Goal: Task Accomplishment & Management: Use online tool/utility

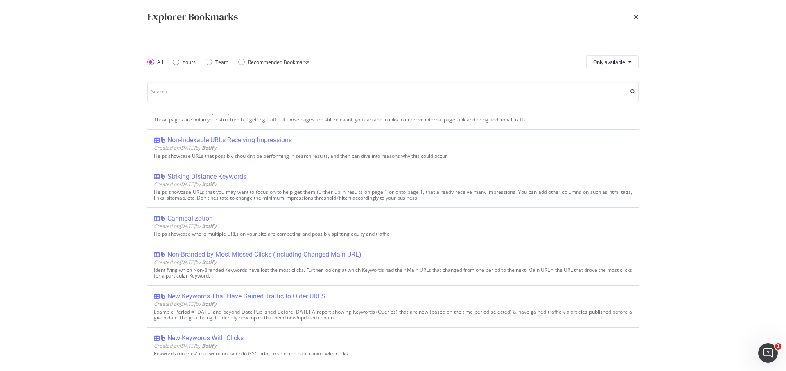
scroll to position [491, 0]
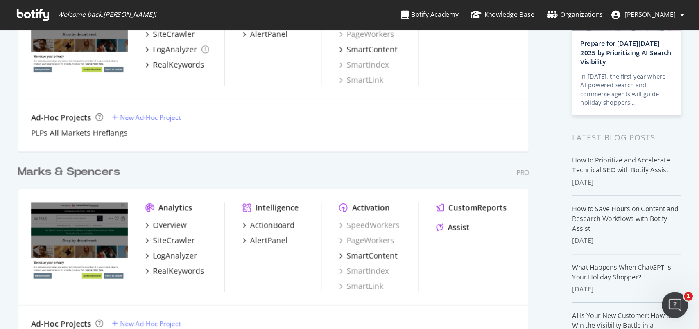
scroll to position [93, 0]
click at [148, 202] on div "RealKeywords" at bounding box center [134, 203] width 38 height 8
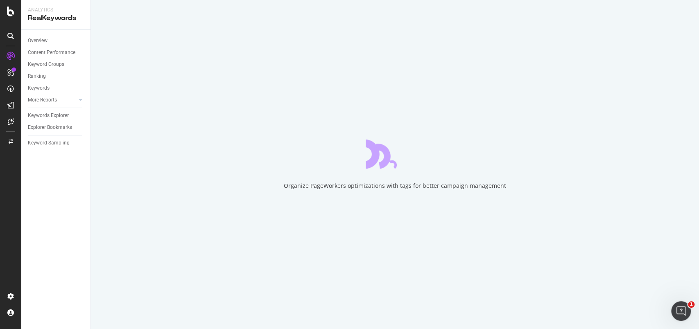
drag, startPoint x: 364, startPoint y: 12, endPoint x: 183, endPoint y: 215, distance: 271.6
click at [183, 215] on div "Organize PageWorkers optimizations with tags for better campaign management" at bounding box center [395, 164] width 608 height 329
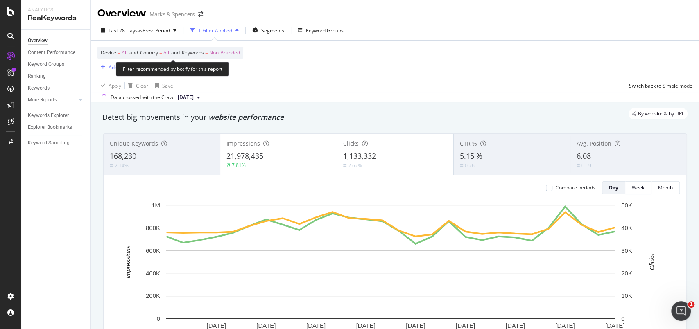
click at [169, 53] on span "All" at bounding box center [166, 52] width 6 height 11
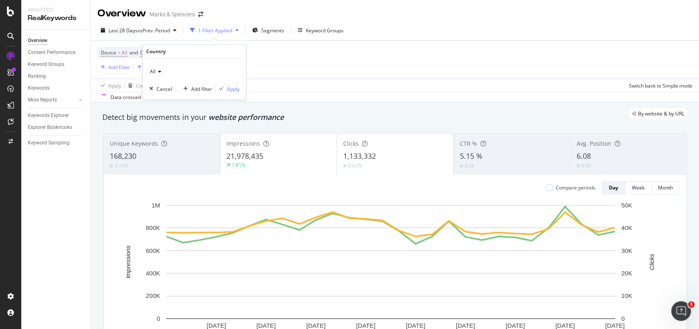
click at [161, 73] on icon at bounding box center [159, 72] width 6 height 5
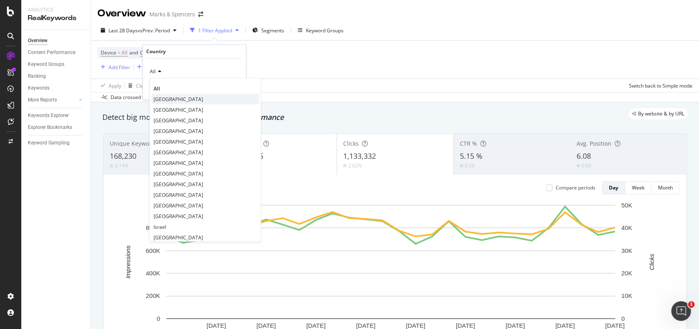
click at [167, 95] on div "United Kingdom" at bounding box center [206, 99] width 108 height 11
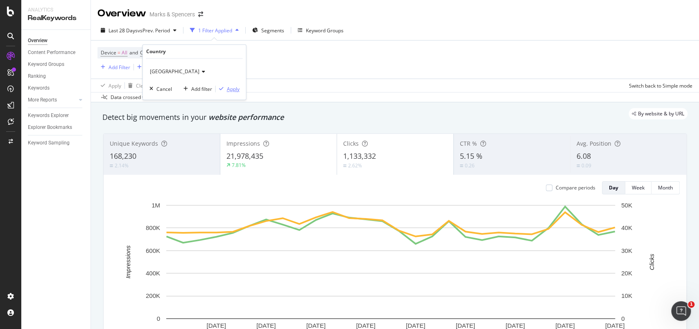
click at [227, 86] on div "Apply" at bounding box center [233, 89] width 13 height 7
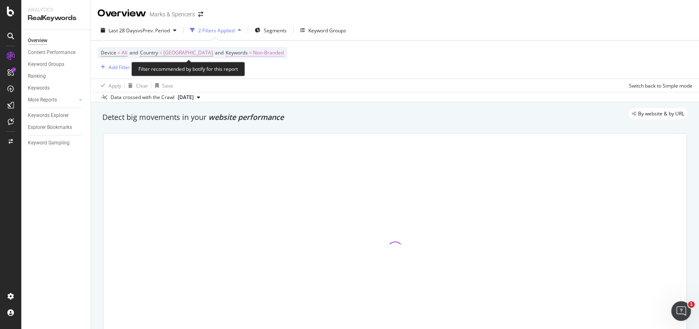
click at [258, 54] on span "Non-Branded" at bounding box center [268, 52] width 31 height 11
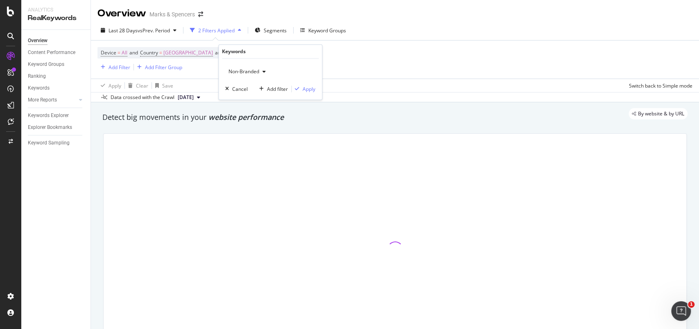
click at [252, 73] on span "Non-Branded" at bounding box center [242, 71] width 34 height 7
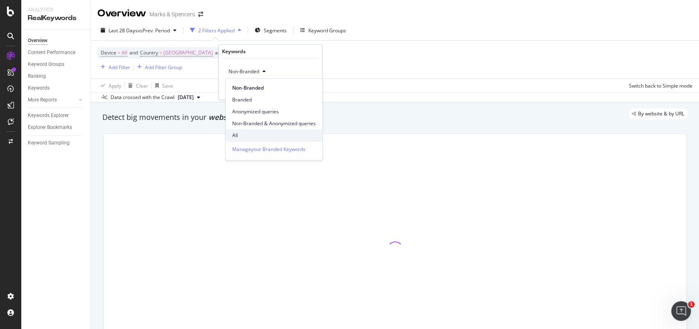
click at [250, 130] on div "All" at bounding box center [274, 135] width 97 height 12
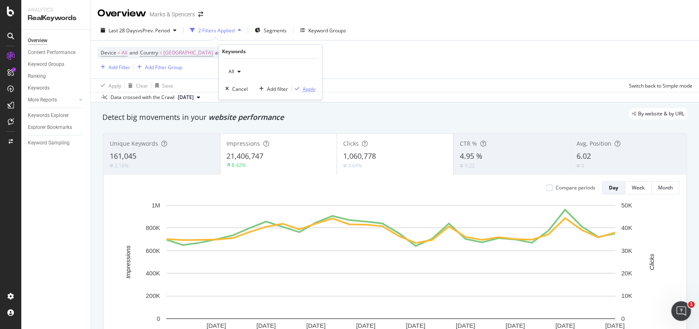
click at [301, 88] on div "button" at bounding box center [297, 89] width 11 height 5
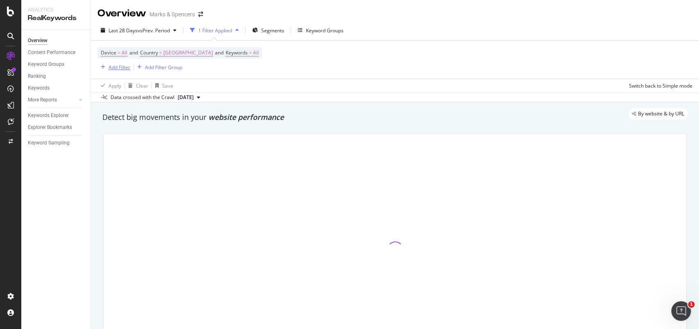
click at [123, 66] on div "Add Filter" at bounding box center [120, 67] width 22 height 7
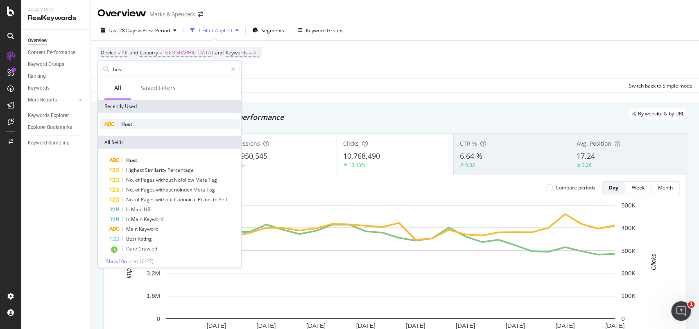
type input "host"
click at [124, 123] on span "Host" at bounding box center [126, 124] width 11 height 7
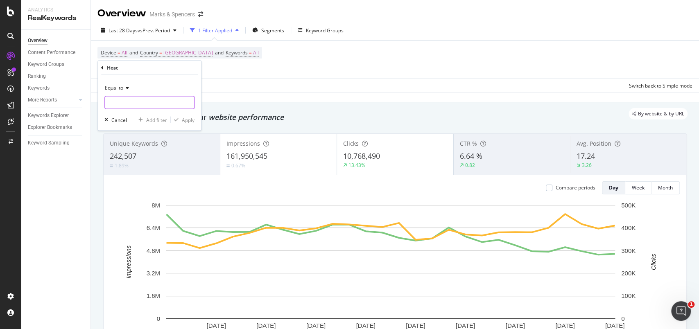
click at [142, 102] on input "text" at bounding box center [149, 102] width 89 height 13
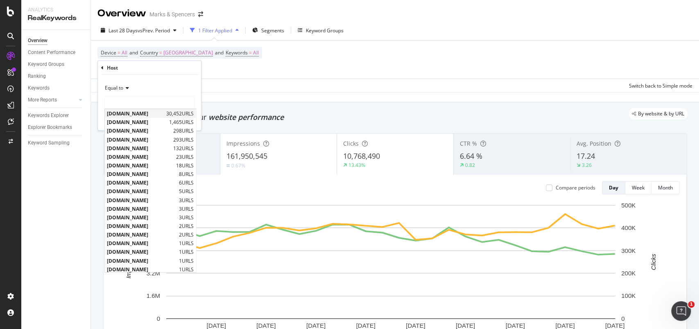
click at [140, 111] on span "www.marksandspencer.com" at bounding box center [135, 113] width 57 height 7
type input "www.marksandspencer.com"
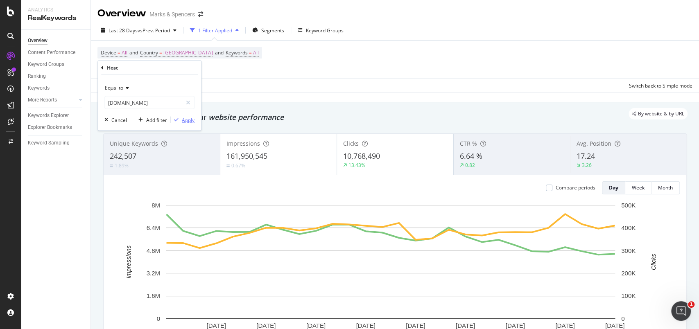
click at [189, 118] on div "Apply" at bounding box center [188, 119] width 13 height 7
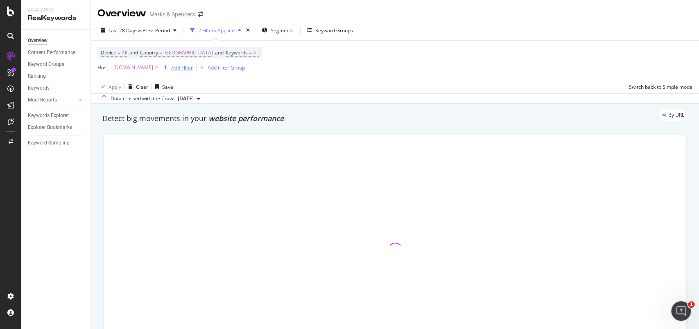
click at [193, 65] on div "Add Filter" at bounding box center [182, 67] width 22 height 7
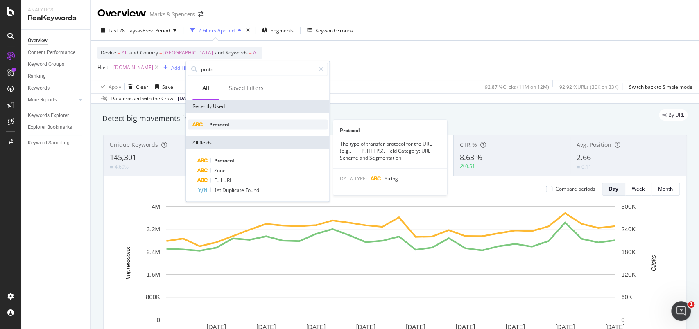
type input "proto"
click at [224, 121] on span "Protocol" at bounding box center [219, 124] width 20 height 7
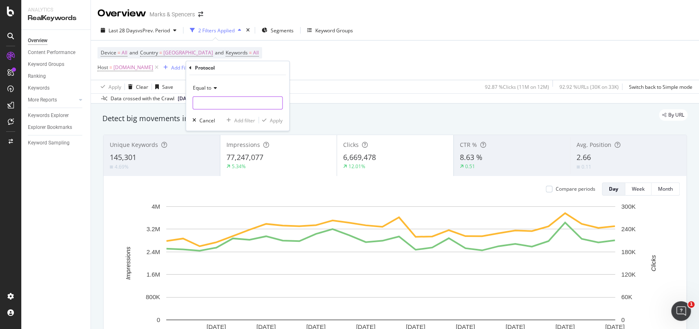
click at [248, 109] on input "text" at bounding box center [237, 103] width 89 height 13
click at [246, 111] on span "https" at bounding box center [223, 114] width 57 height 7
type input "https"
click at [279, 121] on div "Apply" at bounding box center [276, 120] width 13 height 7
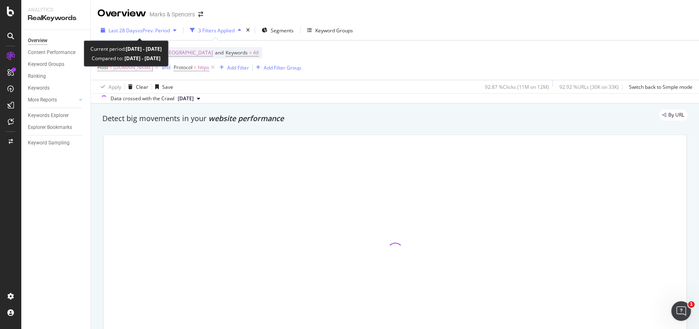
click at [100, 28] on div "button" at bounding box center [102, 30] width 11 height 5
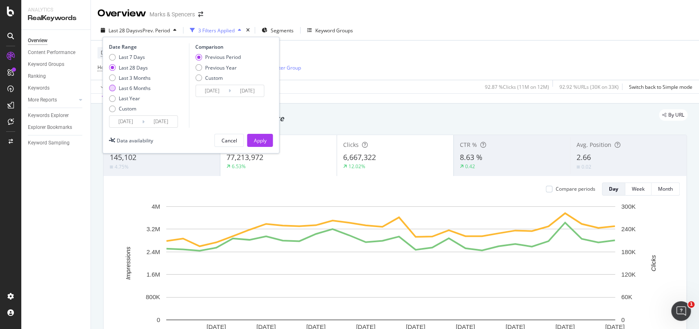
click at [113, 88] on div "Last 6 Months" at bounding box center [112, 88] width 7 height 7
type input "2025/03/18"
type input "2024/09/14"
type input "2025/03/17"
click at [263, 139] on div "Apply" at bounding box center [260, 140] width 13 height 7
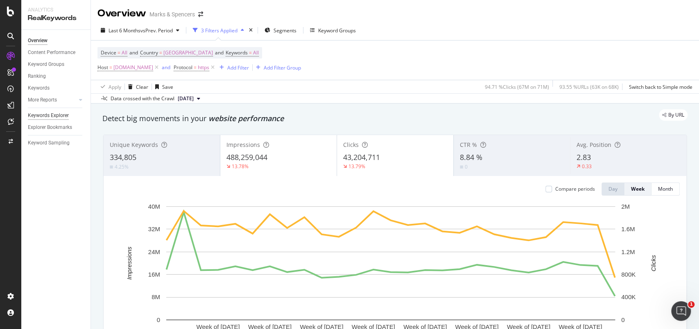
click at [51, 111] on div "Keywords Explorer" at bounding box center [48, 115] width 41 height 9
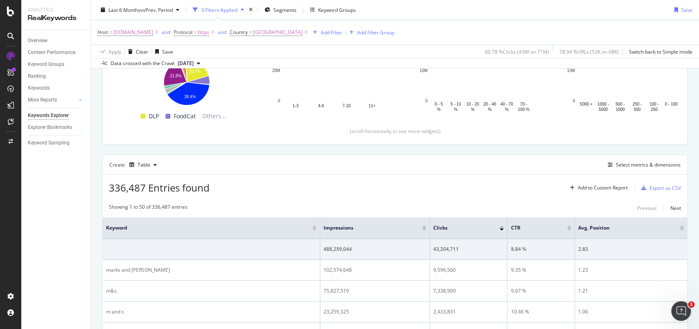
scroll to position [138, 0]
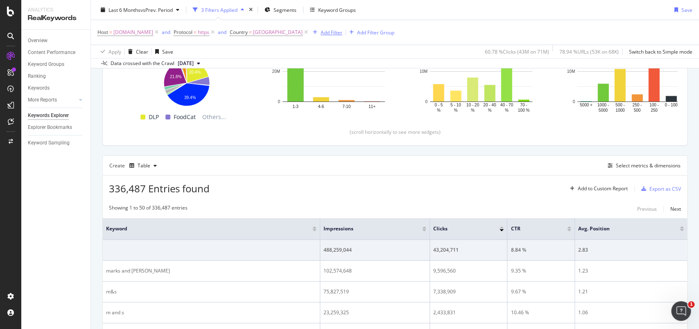
click at [342, 34] on div "Add Filter" at bounding box center [332, 32] width 22 height 7
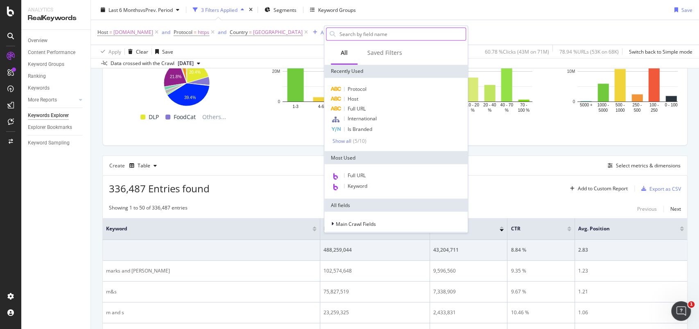
click at [372, 36] on input "text" at bounding box center [402, 34] width 127 height 12
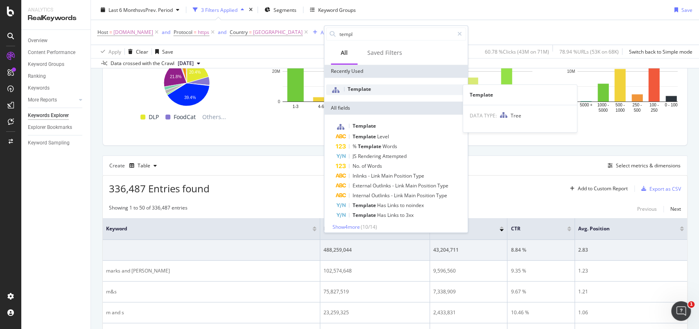
type input "templ"
click at [396, 87] on div "Template" at bounding box center [396, 89] width 140 height 11
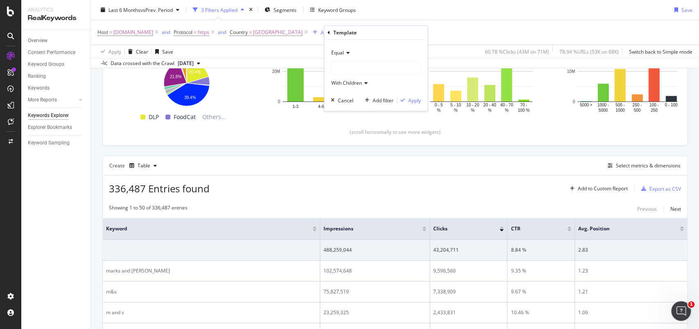
click at [374, 68] on div at bounding box center [375, 67] width 89 height 13
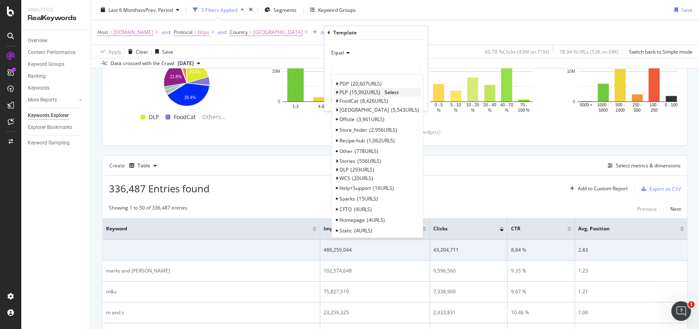
click at [335, 91] on icon at bounding box center [336, 93] width 3 height 5
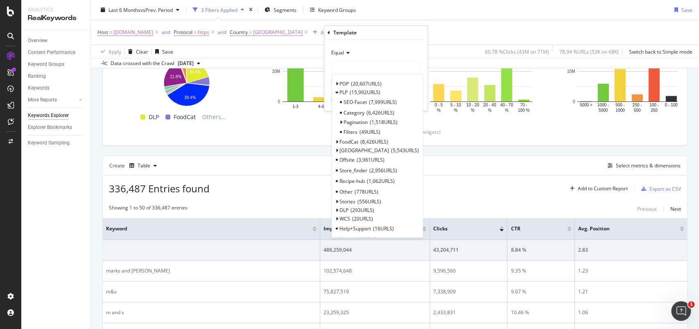
click at [397, 110] on div "Category 6,426 URLS" at bounding box center [377, 113] width 88 height 11
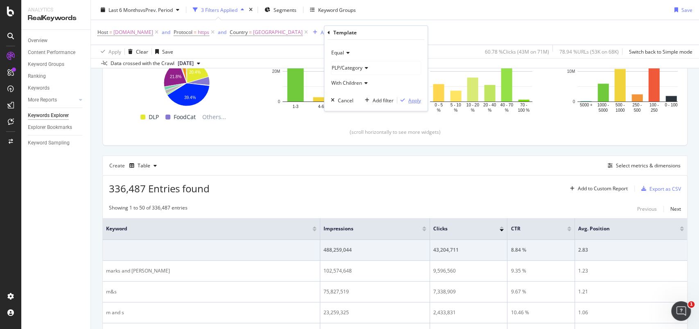
click at [418, 100] on div "Apply" at bounding box center [414, 100] width 13 height 7
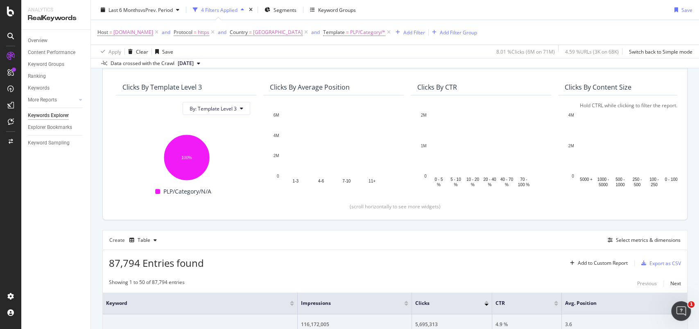
scroll to position [63, 0]
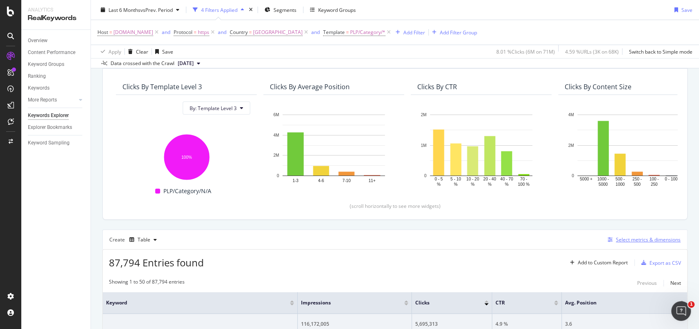
click at [524, 241] on div "Select metrics & dimensions" at bounding box center [648, 239] width 65 height 7
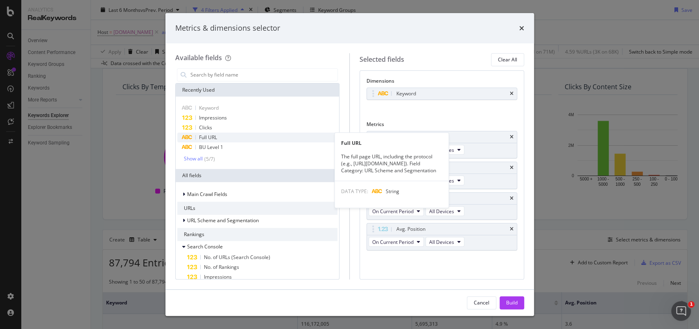
click at [219, 137] on div "Full URL" at bounding box center [257, 138] width 161 height 10
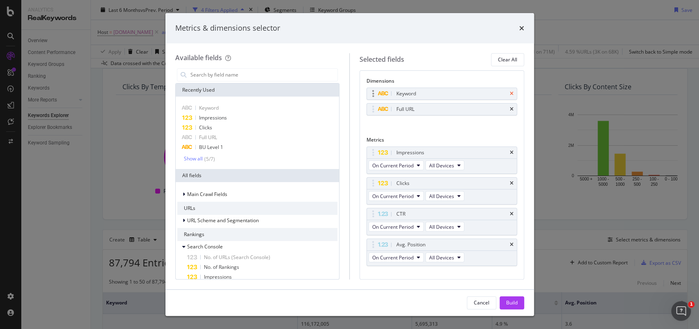
click at [510, 93] on icon "times" at bounding box center [512, 93] width 4 height 5
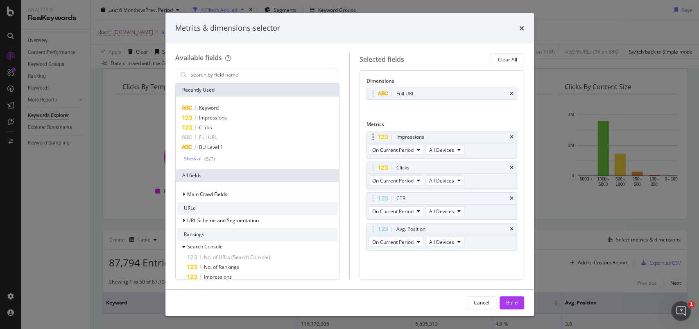
click at [514, 136] on div "Impressions" at bounding box center [442, 136] width 150 height 11
click at [512, 133] on div "Impressions" at bounding box center [442, 136] width 150 height 11
click at [510, 136] on icon "times" at bounding box center [512, 137] width 4 height 5
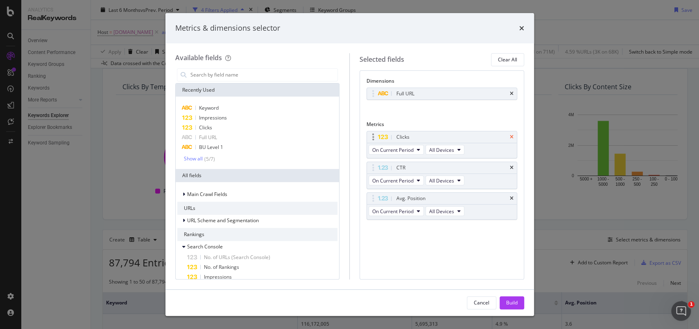
click at [511, 137] on icon "times" at bounding box center [512, 137] width 4 height 5
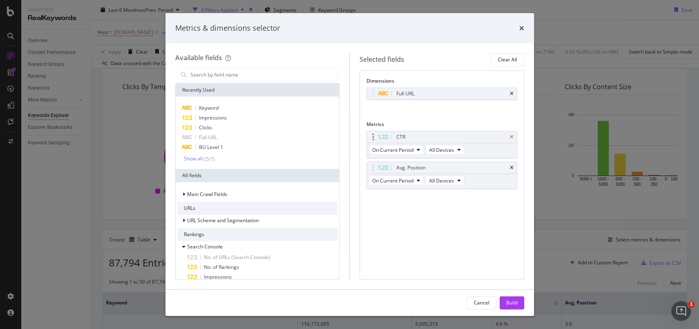
click at [511, 137] on icon "times" at bounding box center [512, 137] width 4 height 5
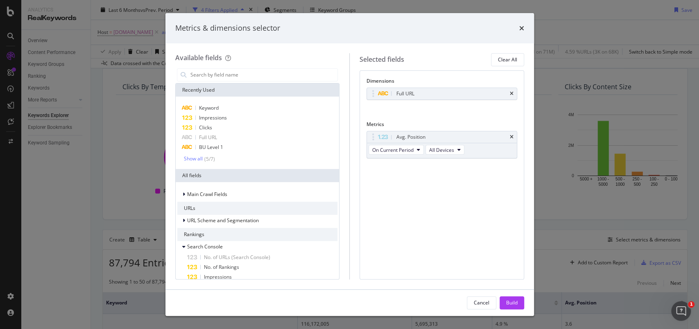
click at [511, 137] on icon "times" at bounding box center [512, 137] width 4 height 5
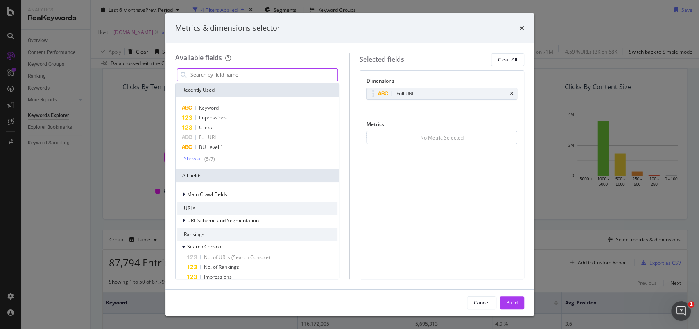
click at [231, 80] on input "modal" at bounding box center [264, 75] width 148 height 12
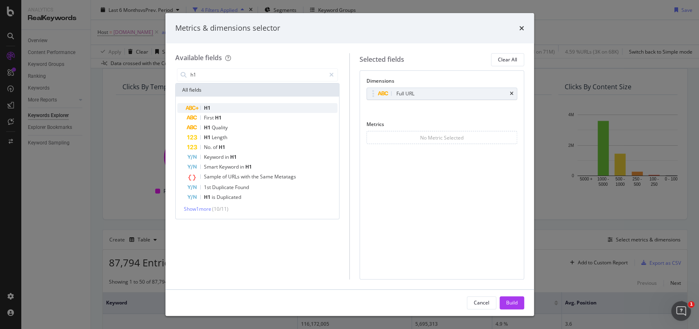
click at [232, 111] on div "H1" at bounding box center [262, 108] width 151 height 10
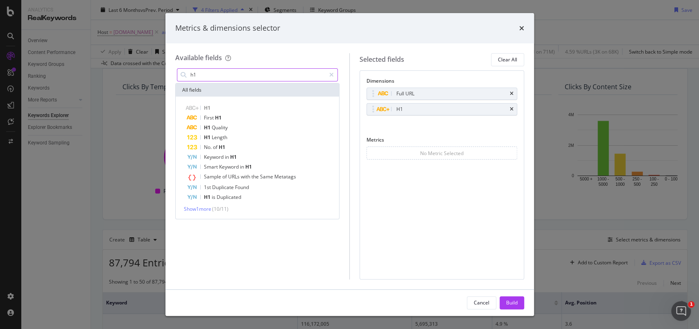
click at [229, 70] on input "h1" at bounding box center [258, 75] width 136 height 12
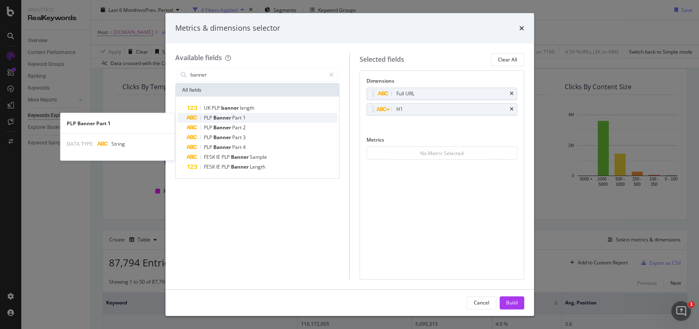
click at [240, 116] on span "Part" at bounding box center [237, 117] width 11 height 7
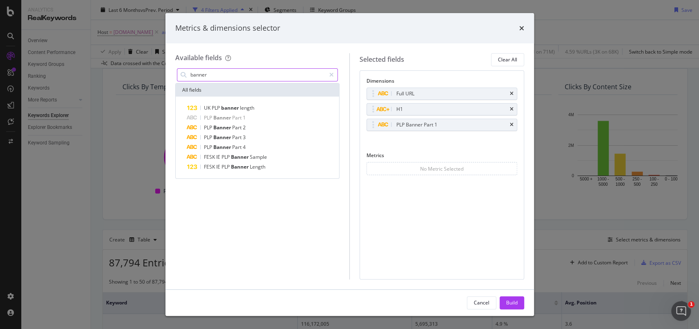
click at [207, 74] on input "banner" at bounding box center [258, 75] width 136 height 12
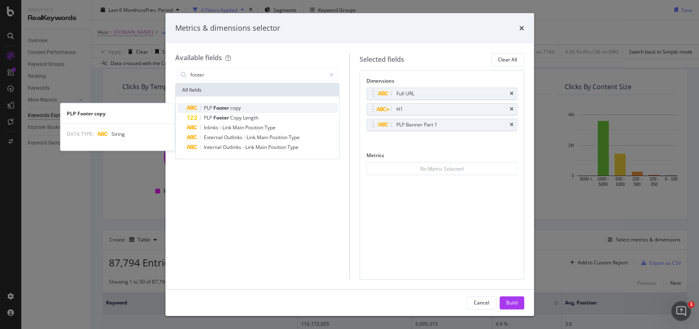
click at [223, 106] on span "Footer" at bounding box center [221, 107] width 17 height 7
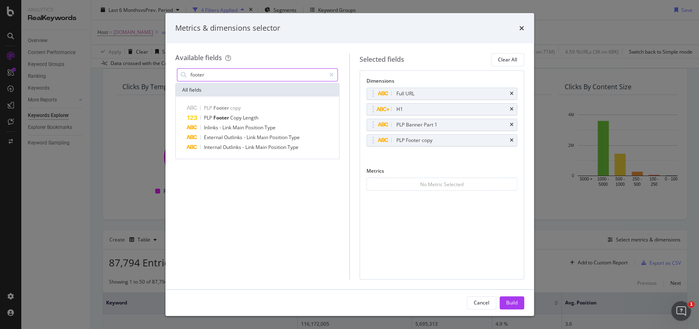
click at [199, 71] on input "footer" at bounding box center [258, 75] width 136 height 12
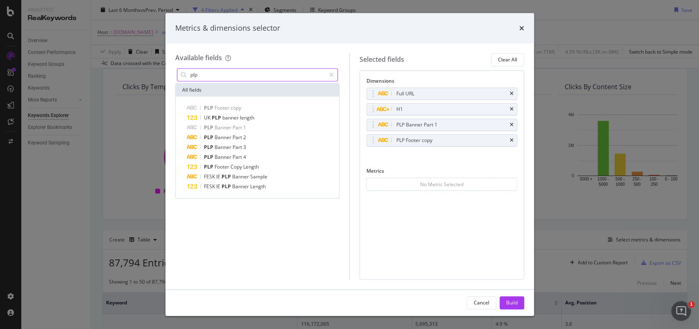
type input "plp"
click at [210, 245] on div "plp All fields PLP Footer copy UK PLP banner length PLP Banner Part 1 PLP Banne…" at bounding box center [257, 173] width 165 height 213
click at [506, 247] on div "Build" at bounding box center [511, 302] width 11 height 7
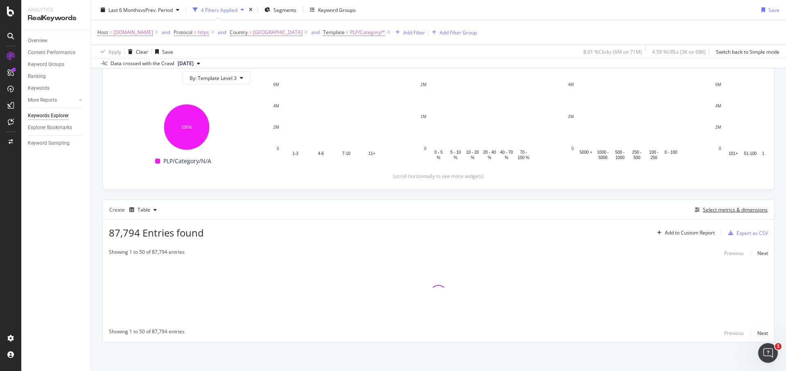
scroll to position [94, 0]
drag, startPoint x: 602, startPoint y: 23, endPoint x: 53, endPoint y: 261, distance: 598.7
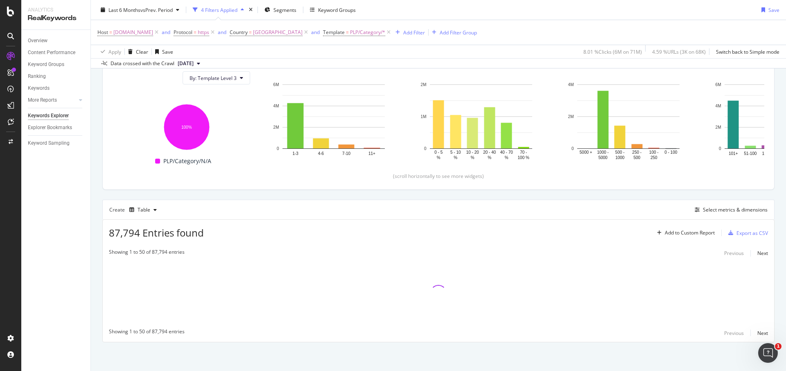
click at [53, 247] on div "Overview Content Performance Keyword Groups Ranking Keywords More Reports Count…" at bounding box center [55, 200] width 69 height 341
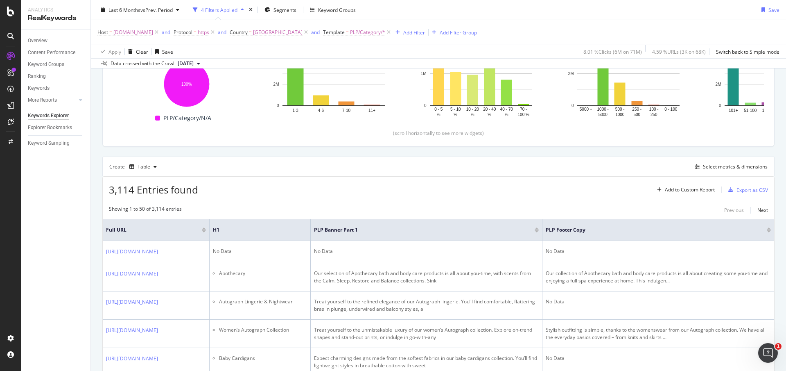
scroll to position [0, 0]
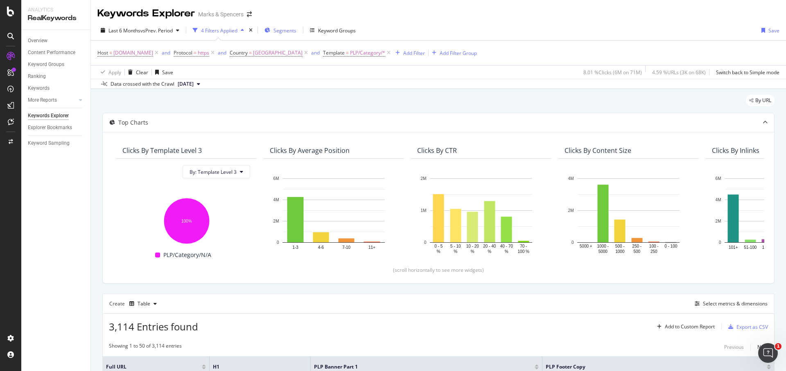
click at [290, 32] on span "Segments" at bounding box center [285, 30] width 23 height 7
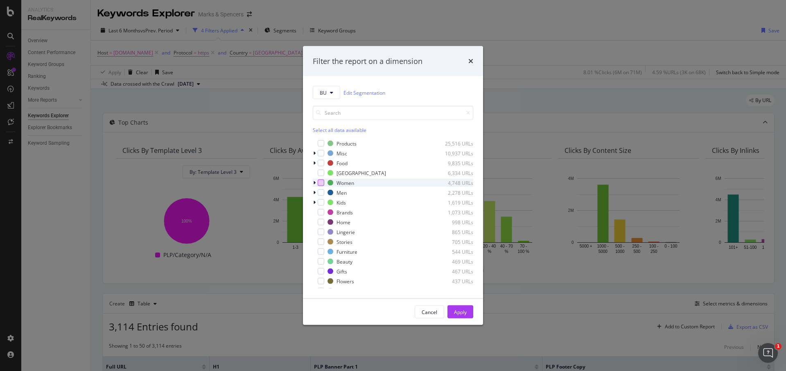
click at [321, 184] on div "modal" at bounding box center [321, 182] width 7 height 7
click at [458, 247] on div "Apply" at bounding box center [460, 311] width 13 height 7
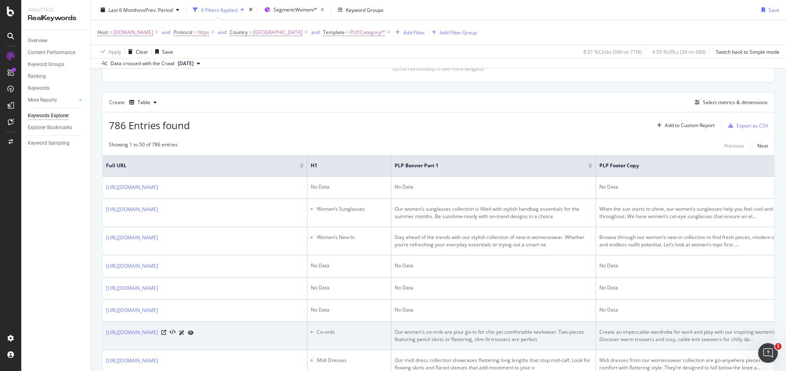
scroll to position [200, 0]
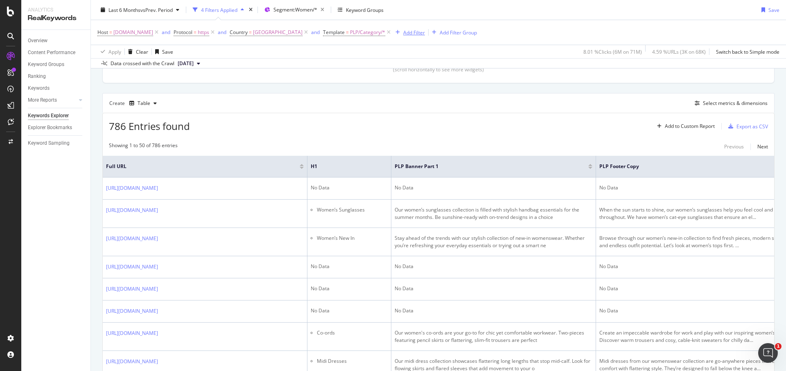
click at [425, 32] on div "Add Filter" at bounding box center [414, 32] width 22 height 7
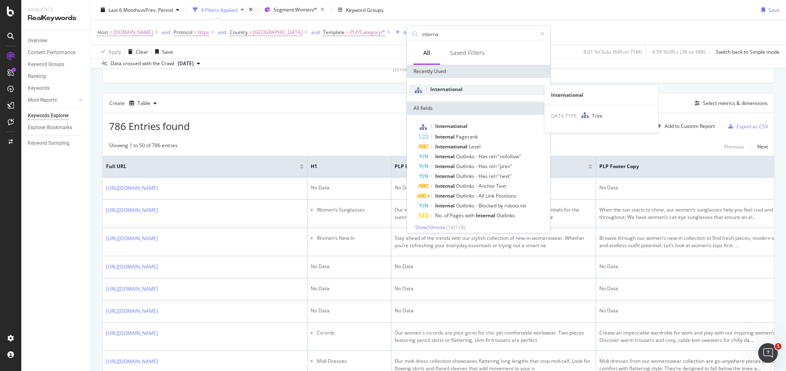
type input "interna"
click at [439, 93] on div "International" at bounding box center [479, 89] width 140 height 11
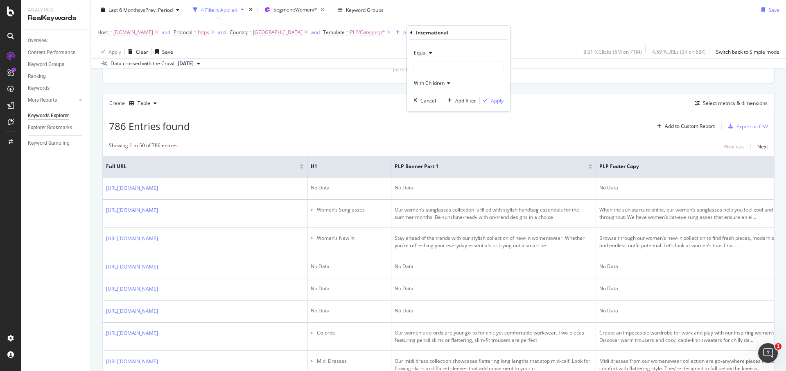
click at [436, 70] on div at bounding box center [458, 67] width 89 height 13
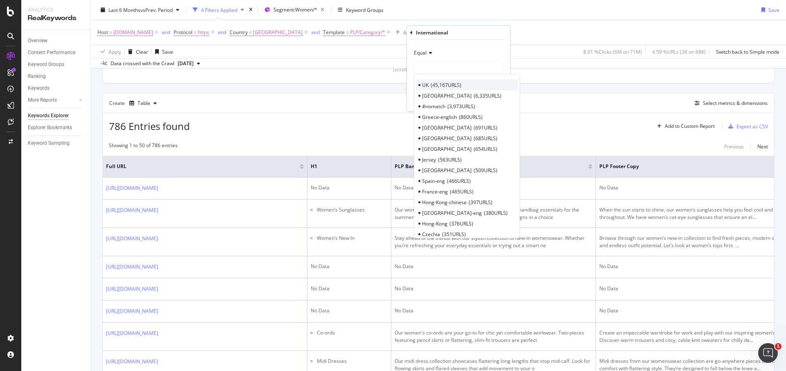
click at [434, 79] on div "UK 45,167 URLS" at bounding box center [467, 84] width 102 height 11
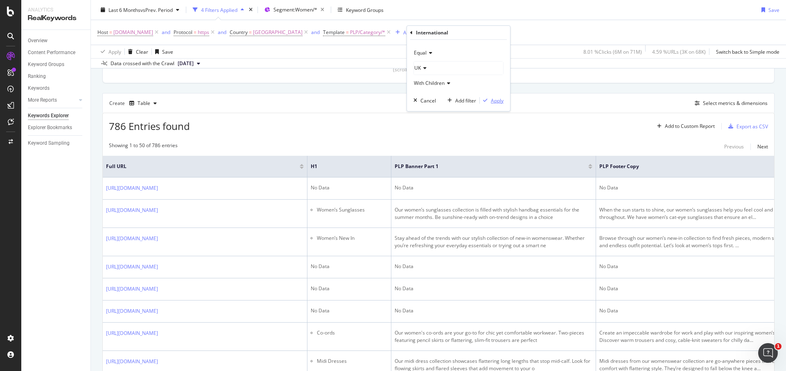
click at [500, 99] on div "Apply" at bounding box center [497, 100] width 13 height 7
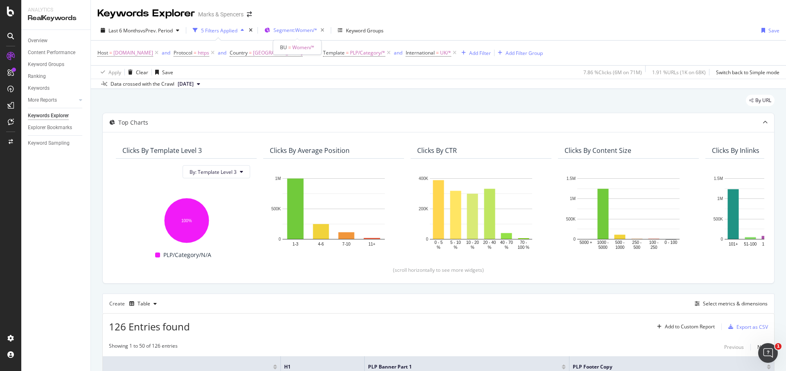
click at [298, 29] on span "Segment: Women/*" at bounding box center [296, 30] width 44 height 7
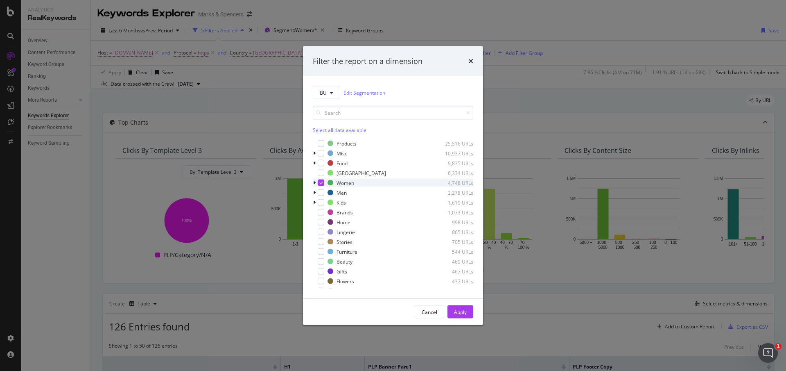
click at [324, 181] on div "modal" at bounding box center [321, 182] width 7 height 7
click at [319, 189] on div "modal" at bounding box center [321, 192] width 7 height 7
click at [456, 247] on div "Apply" at bounding box center [460, 311] width 13 height 7
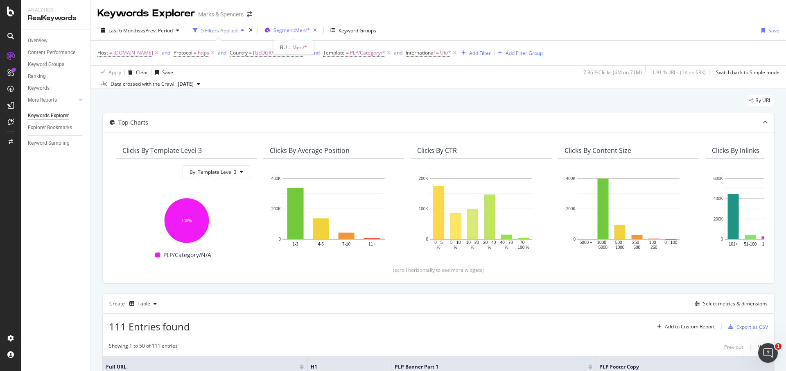
click at [306, 30] on span "Segment: Men/*" at bounding box center [292, 30] width 36 height 7
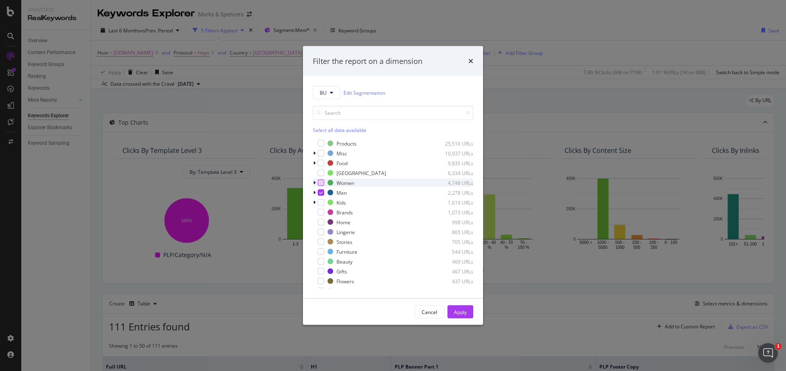
click at [320, 183] on div "modal" at bounding box center [321, 182] width 7 height 7
click at [319, 201] on div "modal" at bounding box center [321, 202] width 7 height 7
click at [322, 224] on div "modal" at bounding box center [321, 222] width 7 height 7
click at [319, 232] on div "modal" at bounding box center [321, 232] width 7 height 7
click at [320, 247] on div "modal" at bounding box center [321, 261] width 7 height 7
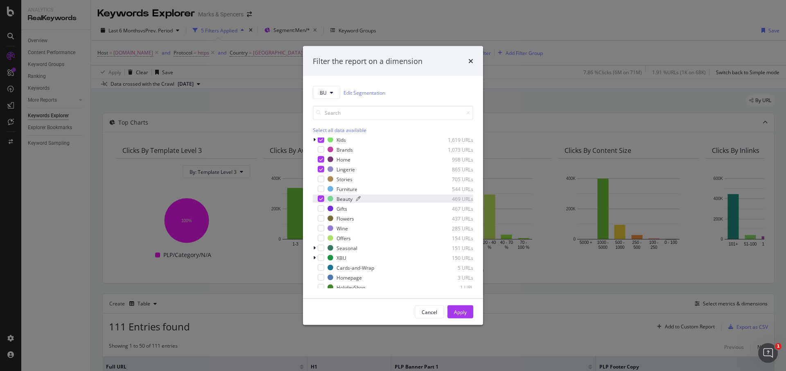
scroll to position [66, 0]
click at [318, 205] on div "modal" at bounding box center [321, 205] width 7 height 7
click at [320, 215] on div "modal" at bounding box center [321, 215] width 7 height 7
click at [315, 247] on icon "modal" at bounding box center [314, 250] width 2 height 5
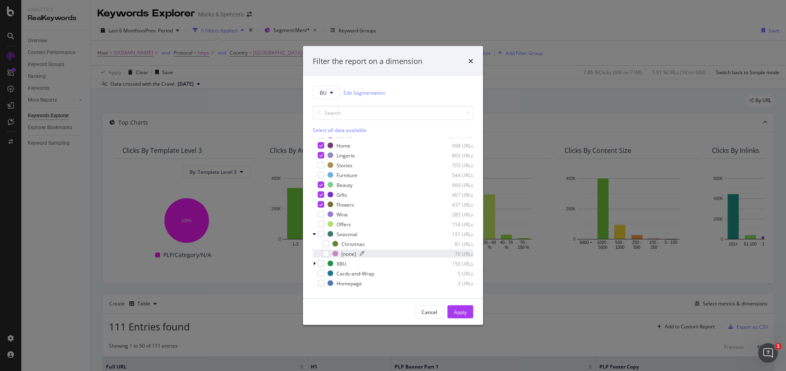
scroll to position [79, 0]
click at [321, 229] on div "modal" at bounding box center [321, 232] width 7 height 7
click at [324, 247] on icon "modal" at bounding box center [326, 251] width 4 height 4
click at [455, 247] on div "Apply" at bounding box center [460, 311] width 13 height 7
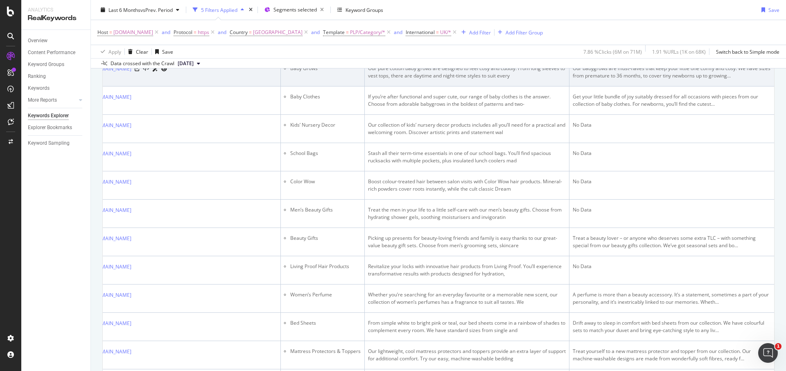
scroll to position [431, 0]
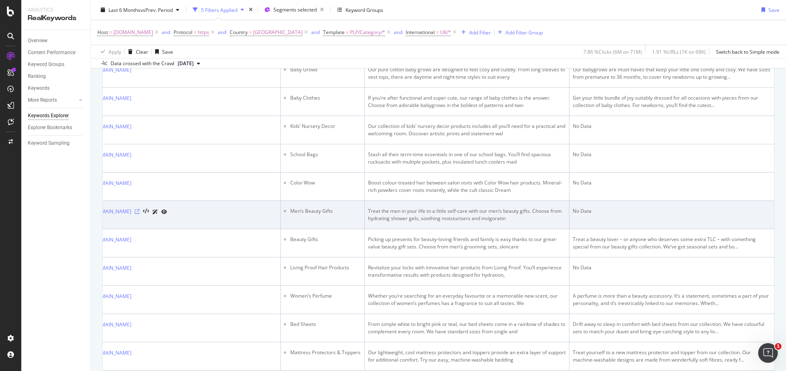
click at [140, 214] on icon at bounding box center [137, 211] width 5 height 5
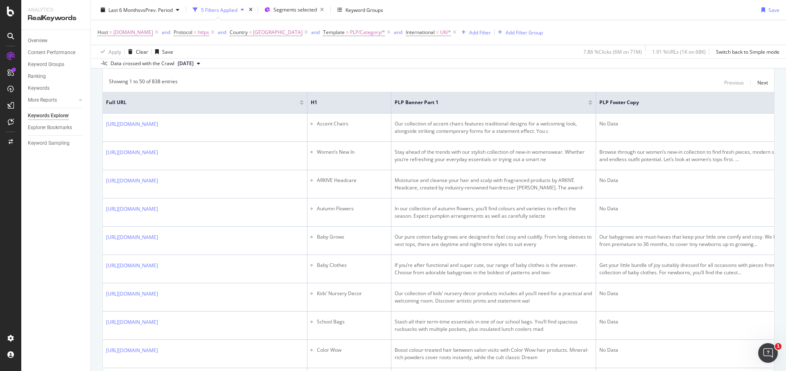
scroll to position [263, 0]
click at [524, 10] on div "Save" at bounding box center [774, 9] width 11 height 7
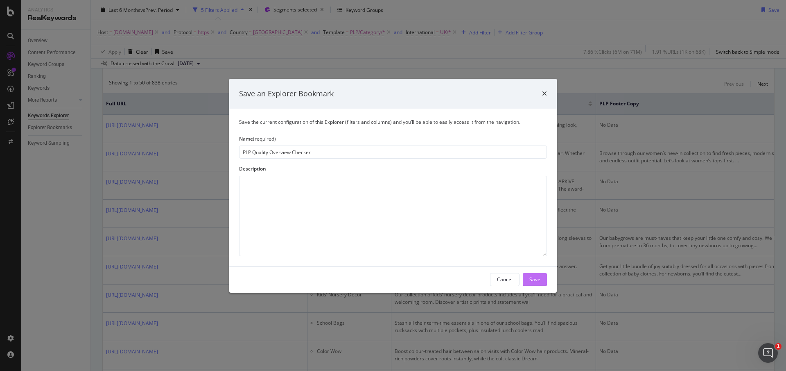
type input "PLP Quality Overview Checker"
click at [524, 247] on div "Save" at bounding box center [535, 279] width 11 height 12
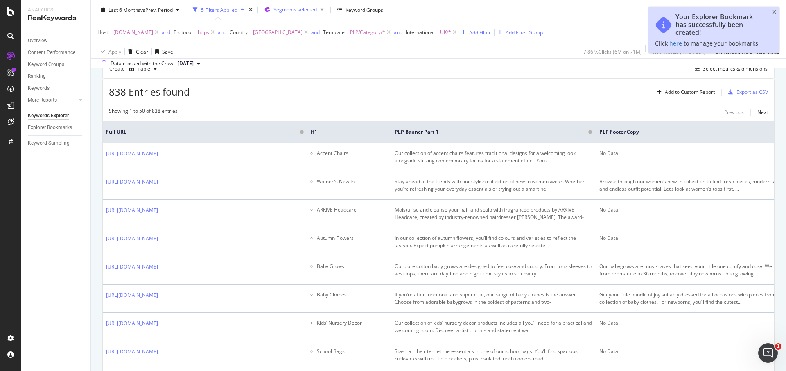
scroll to position [291, 0]
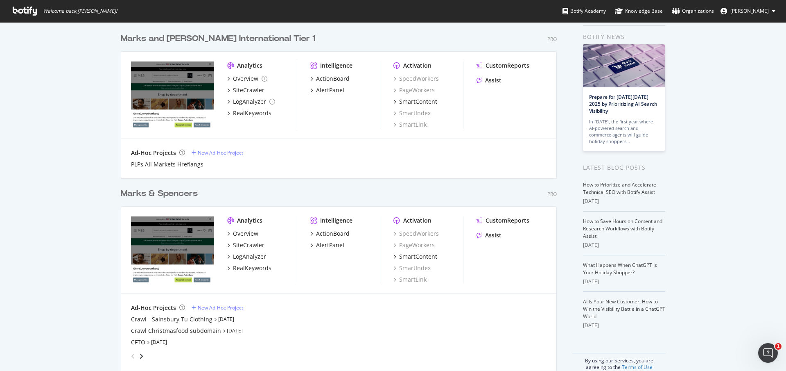
scroll to position [41, 0]
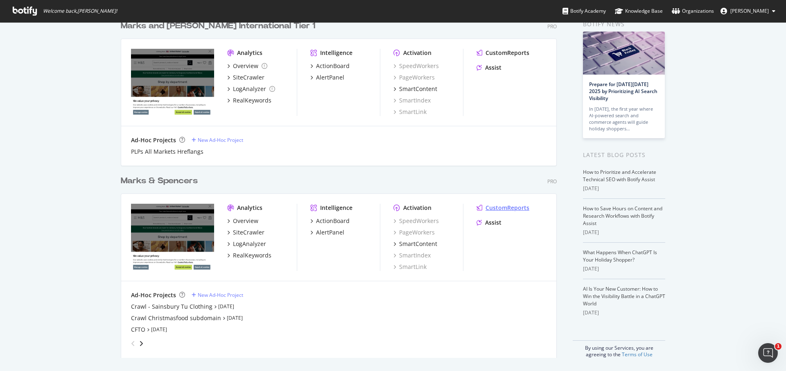
click at [508, 208] on div "CustomReports" at bounding box center [508, 208] width 44 height 8
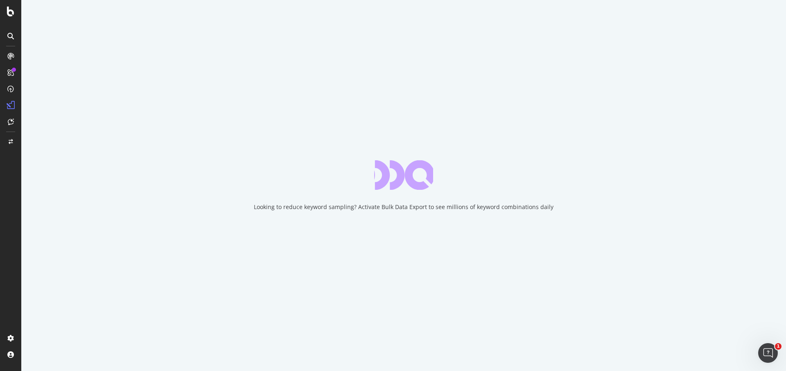
click at [8, 12] on icon at bounding box center [10, 12] width 7 height 10
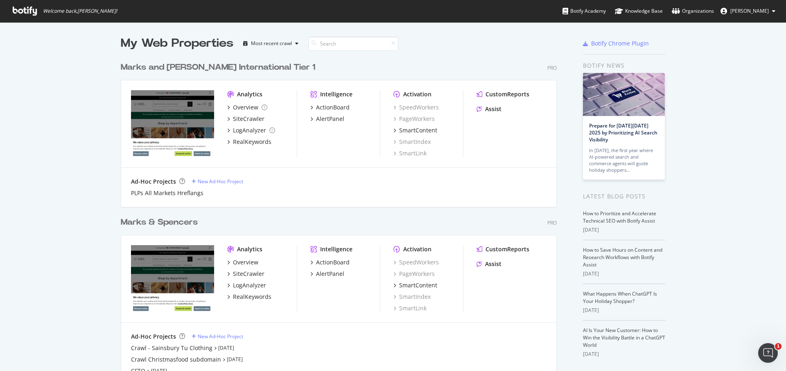
scroll to position [361, 768]
click at [253, 294] on div "RealKeywords" at bounding box center [252, 296] width 38 height 8
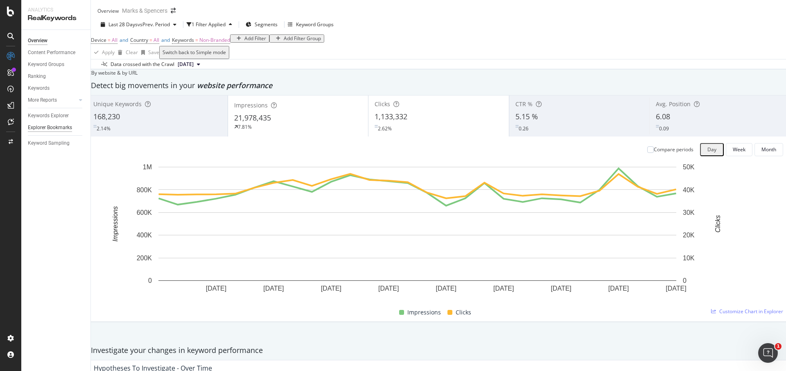
click at [62, 126] on div "Explorer Bookmarks" at bounding box center [50, 127] width 44 height 9
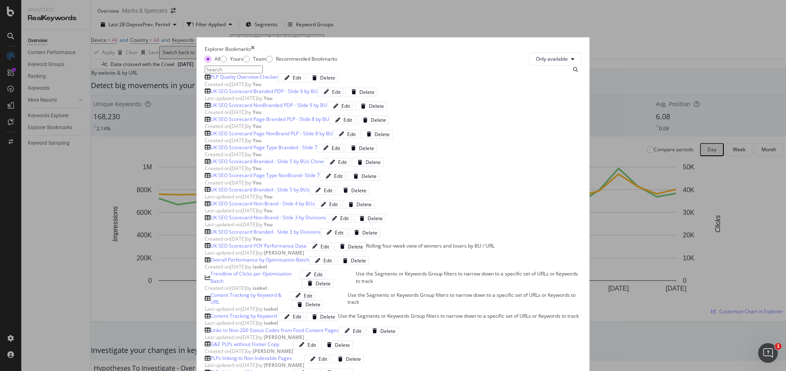
click at [211, 80] on div "PLP Quality Overview Checker" at bounding box center [245, 76] width 68 height 7
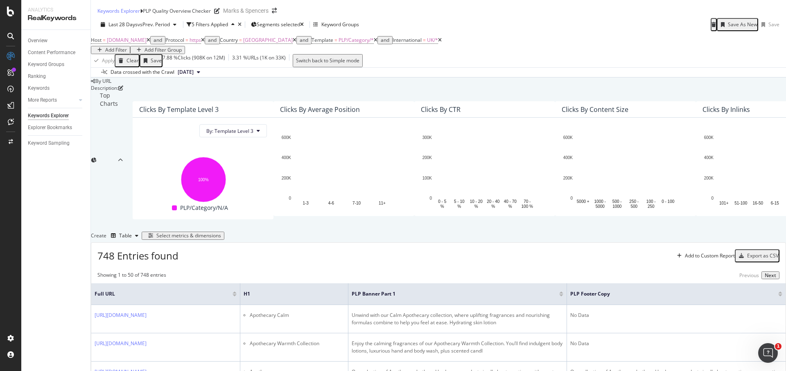
scroll to position [256, 0]
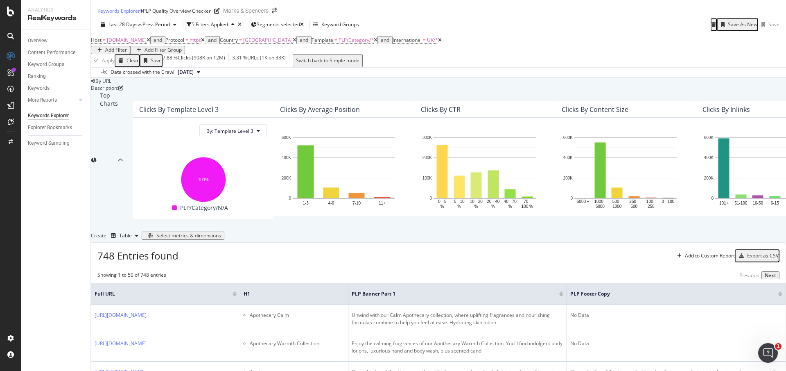
click at [221, 233] on div "Select metrics & dimensions" at bounding box center [188, 236] width 65 height 6
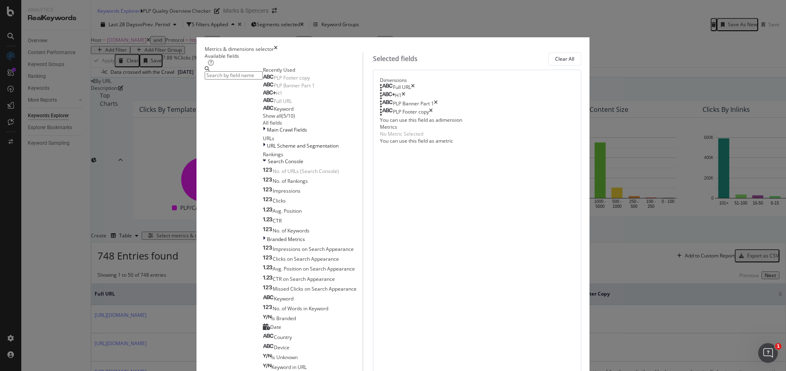
click at [263, 79] on input "modal" at bounding box center [234, 75] width 58 height 8
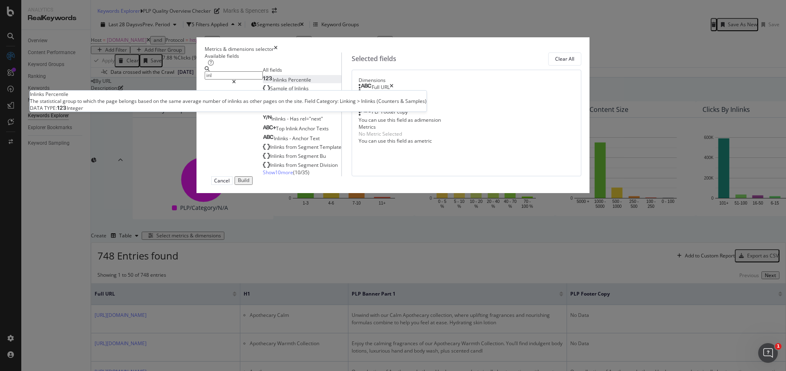
type input "inl"
click at [288, 83] on span "Percentile" at bounding box center [299, 79] width 23 height 7
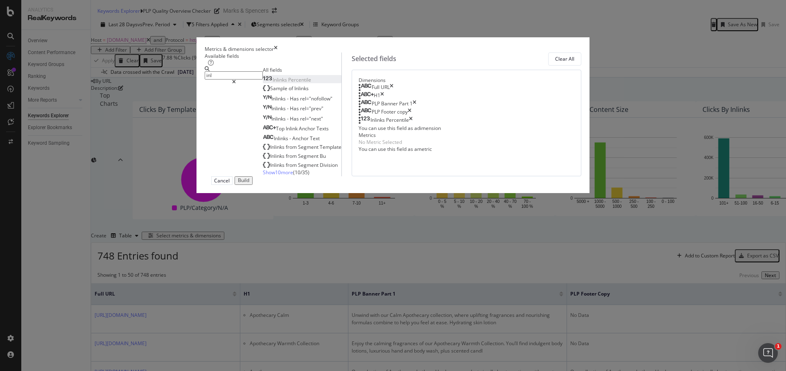
drag, startPoint x: 552, startPoint y: 336, endPoint x: 558, endPoint y: 336, distance: 6.1
click at [249, 183] on div "Build" at bounding box center [243, 180] width 11 height 6
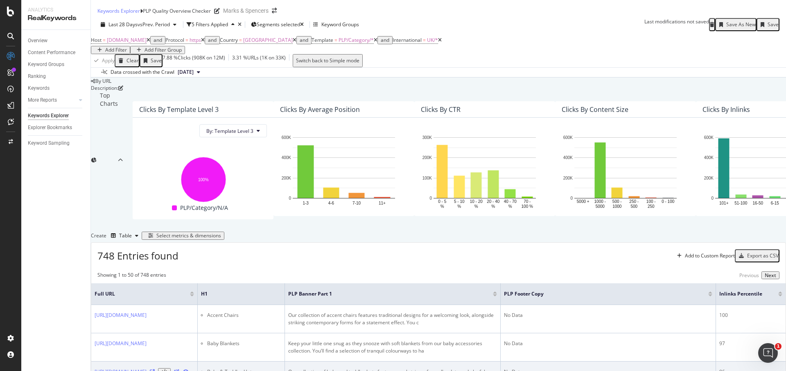
scroll to position [247, 0]
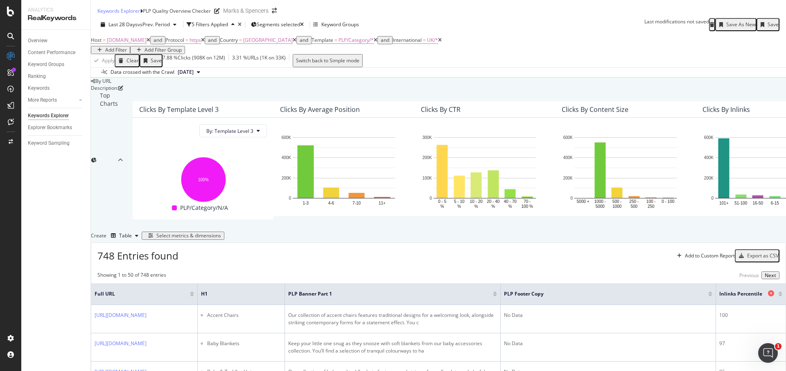
click at [768, 290] on icon at bounding box center [771, 293] width 6 height 6
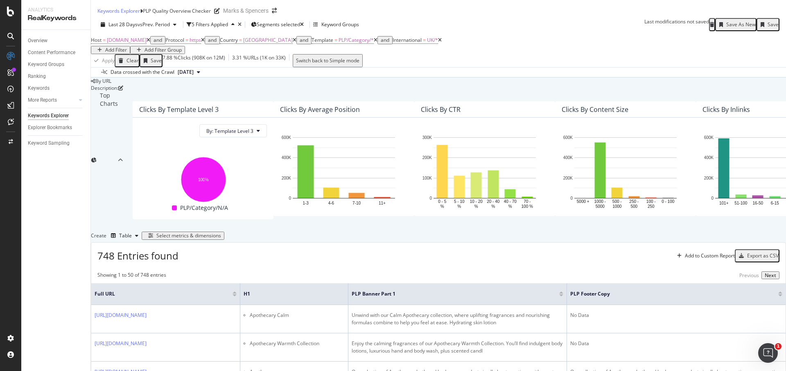
scroll to position [247, 0]
click at [735, 229] on div "Create Table Select metrics & dimensions" at bounding box center [438, 235] width 695 height 13
click at [221, 233] on div "Select metrics & dimensions" at bounding box center [188, 236] width 65 height 6
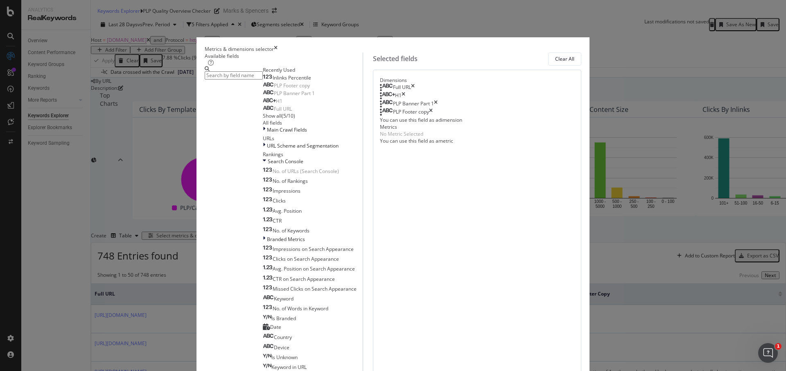
click at [263, 79] on input "modal" at bounding box center [234, 75] width 58 height 8
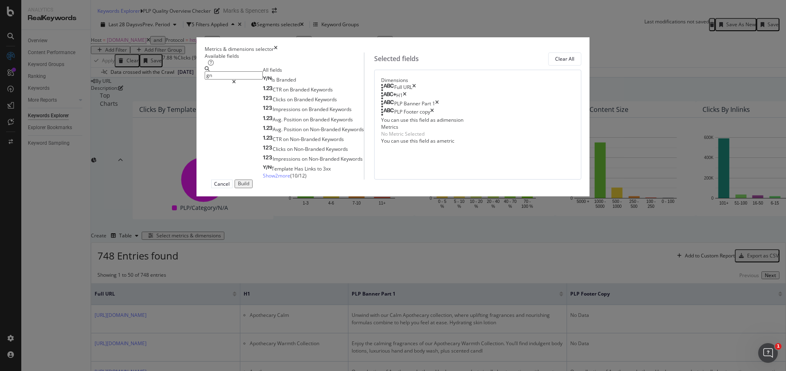
type input "g"
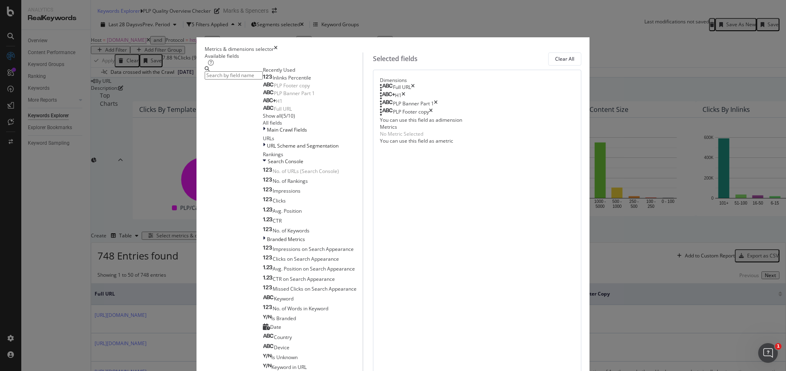
click at [263, 79] on input "modal" at bounding box center [234, 75] width 58 height 8
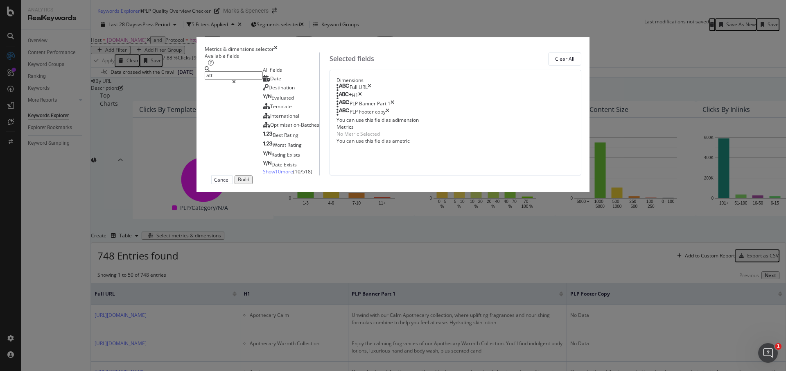
type input "attr"
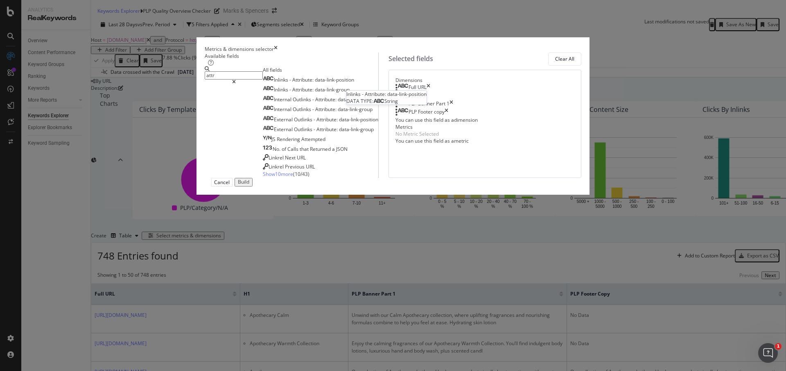
click at [168, 93] on div "Metrics & dimensions selector Available fields attr All fields Inlinks - Attrib…" at bounding box center [393, 185] width 786 height 371
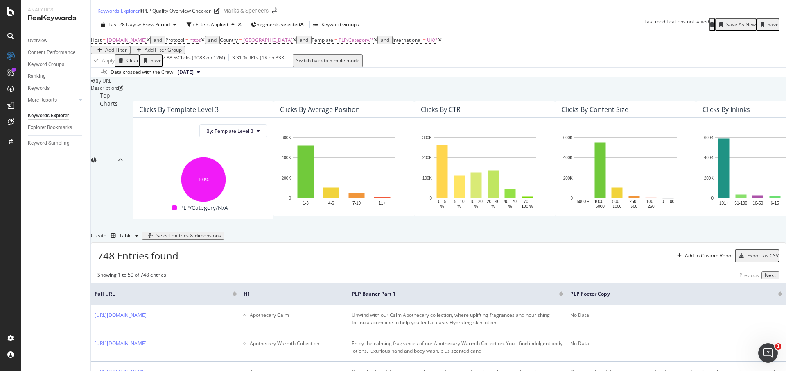
click at [221, 233] on div "Select metrics & dimensions" at bounding box center [188, 236] width 65 height 6
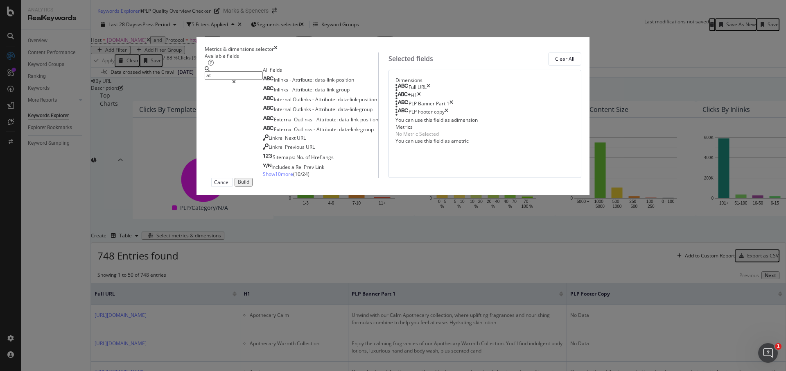
type input "a"
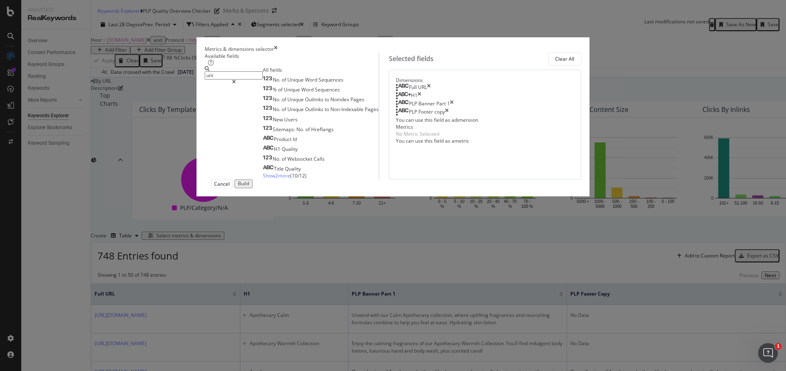
type input "uni"
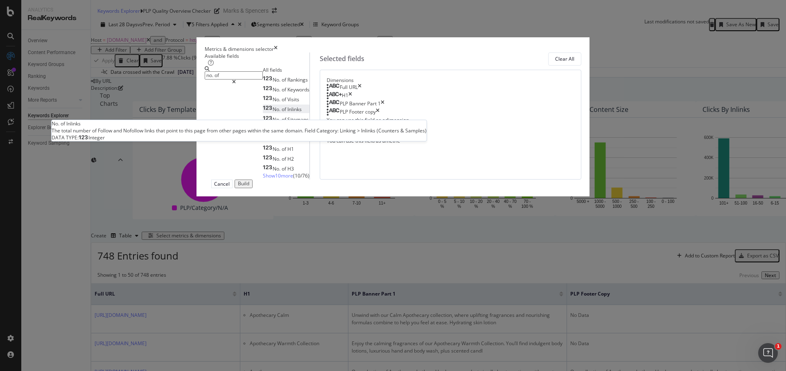
click at [288, 113] on span "Inlinks" at bounding box center [295, 109] width 14 height 7
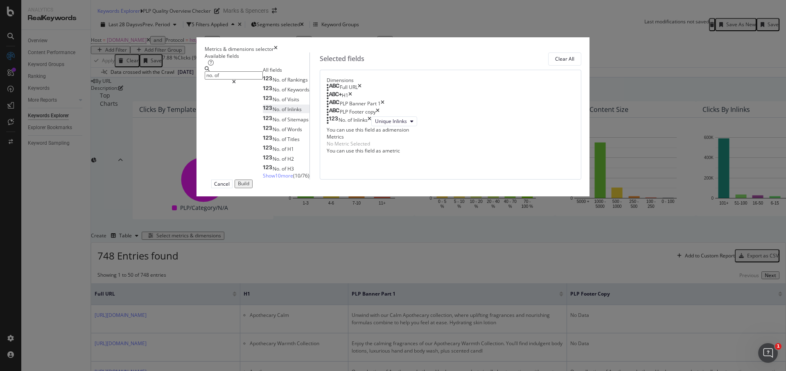
click at [263, 179] on span "Show 10 more" at bounding box center [278, 175] width 30 height 7
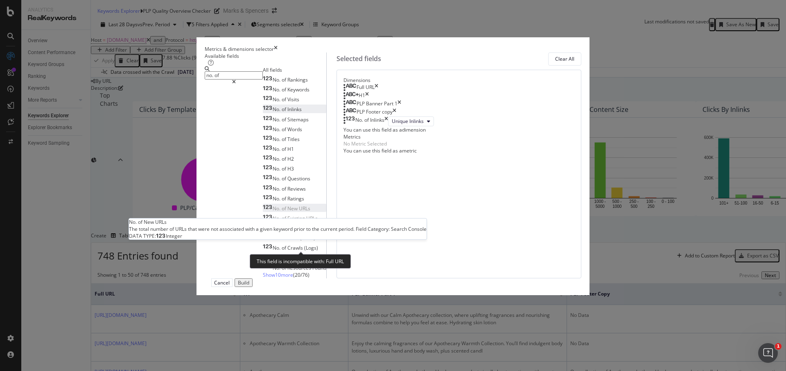
scroll to position [0, 0]
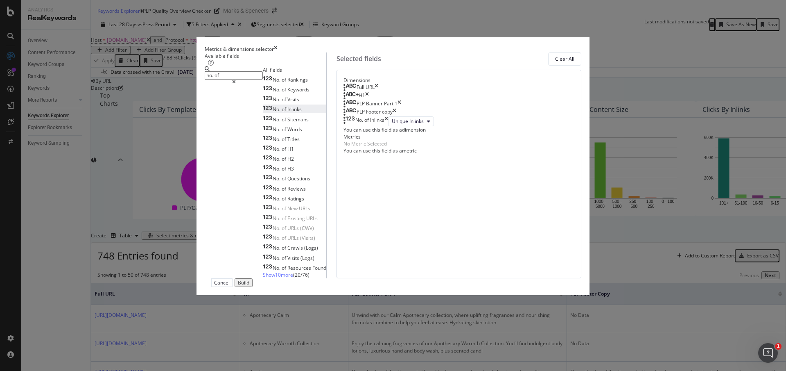
click at [263, 79] on input "no. of" at bounding box center [234, 75] width 58 height 8
click at [243, 79] on input "no. of" at bounding box center [234, 75] width 58 height 8
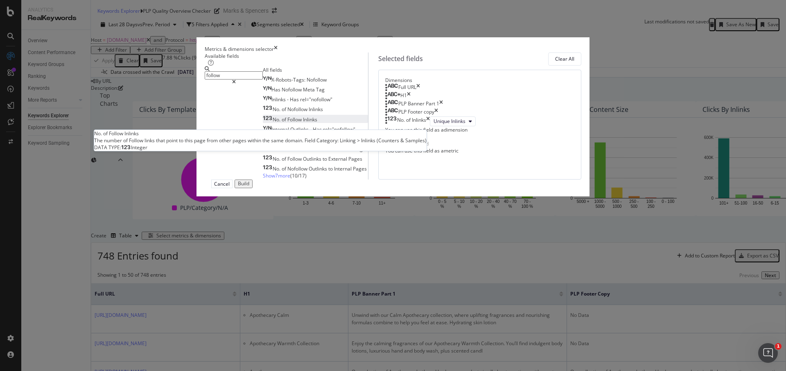
type input "follow"
click at [278, 123] on div "No. of Follow Inlinks" at bounding box center [290, 119] width 54 height 7
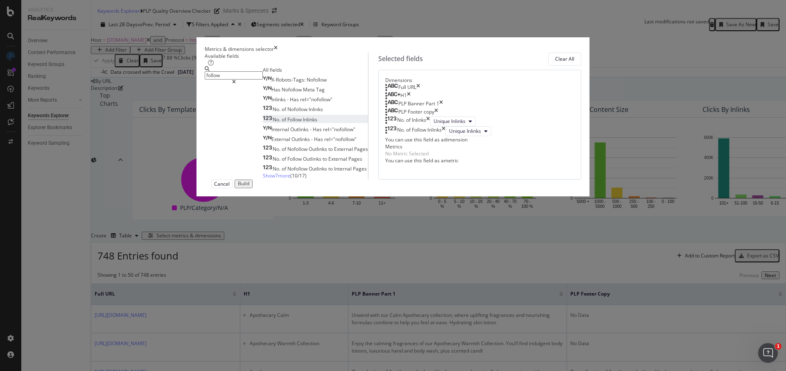
click at [430, 126] on div "No. of Inlinks" at bounding box center [407, 121] width 45 height 10
click at [430, 126] on icon "times" at bounding box center [428, 121] width 4 height 10
click at [449, 125] on span "Unique Inlinks" at bounding box center [465, 121] width 32 height 7
click at [349, 179] on div "follow All fields X-Robots-Tags: Nofollow Has Nofollow Meta Tag Inlinks - Has r…" at bounding box center [286, 122] width 163 height 113
click at [253, 188] on button "Build" at bounding box center [244, 183] width 18 height 9
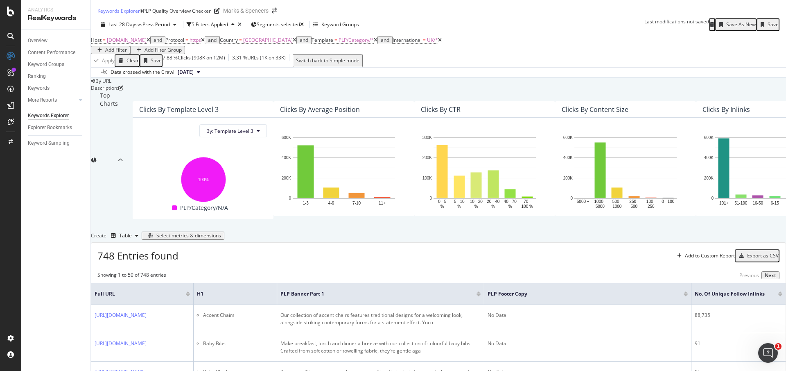
scroll to position [201, 0]
click at [762, 19] on div "Save" at bounding box center [768, 24] width 21 height 11
click at [4, 370] on icon "close toast" at bounding box center [2, 376] width 4 height 10
click at [221, 233] on div "Select metrics & dimensions" at bounding box center [188, 236] width 65 height 6
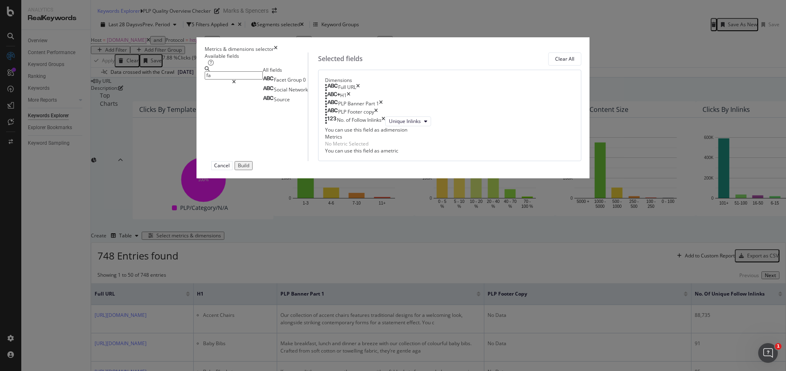
type input "f"
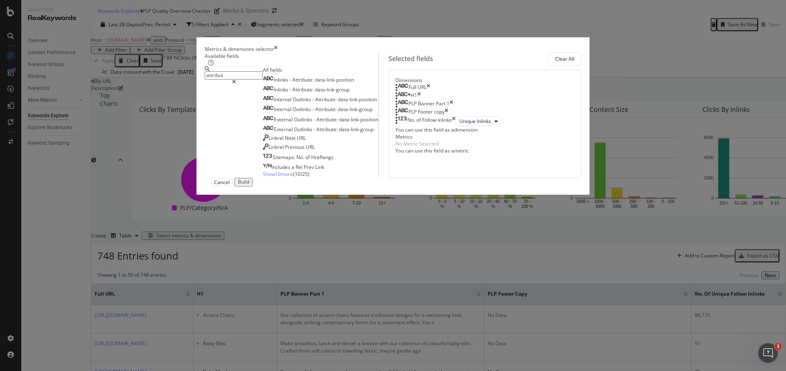
click at [263, 177] on span "Show 10 more" at bounding box center [278, 173] width 30 height 7
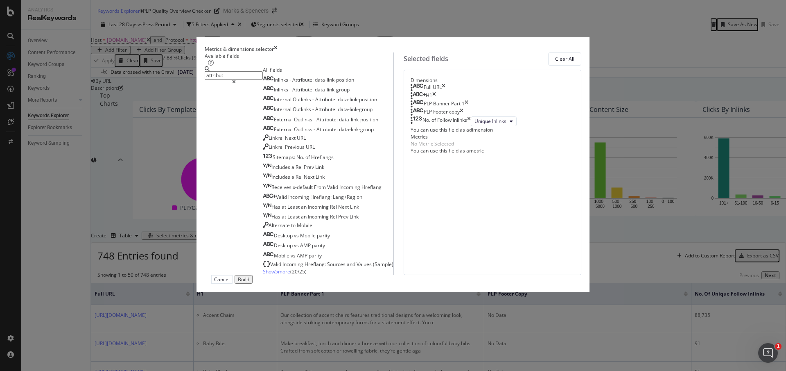
scroll to position [13, 0]
click at [263, 275] on span "Show 5 more" at bounding box center [276, 271] width 27 height 7
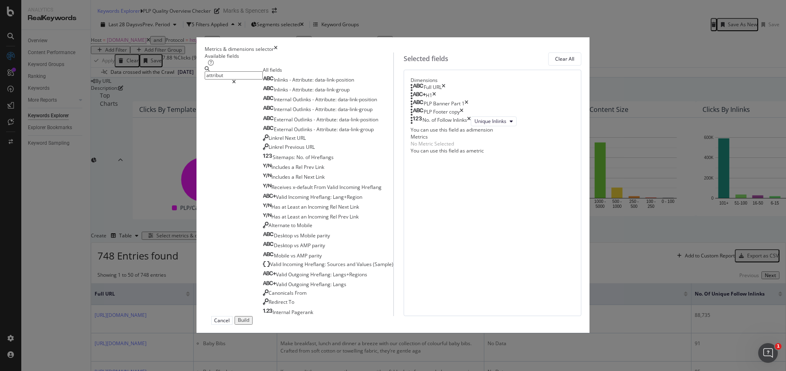
click at [253, 79] on input "attribut" at bounding box center [234, 75] width 58 height 8
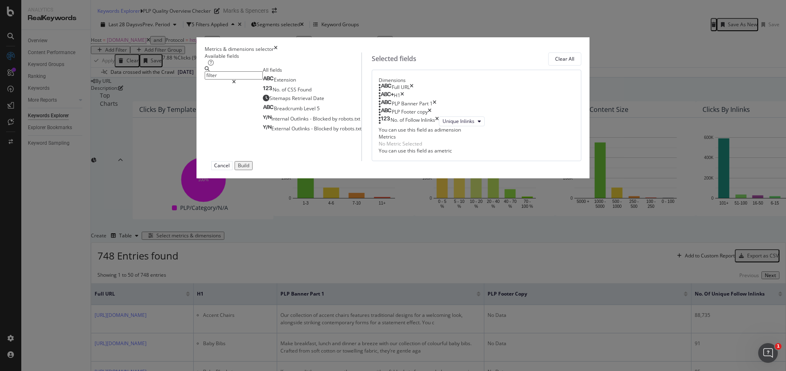
scroll to position [0, 0]
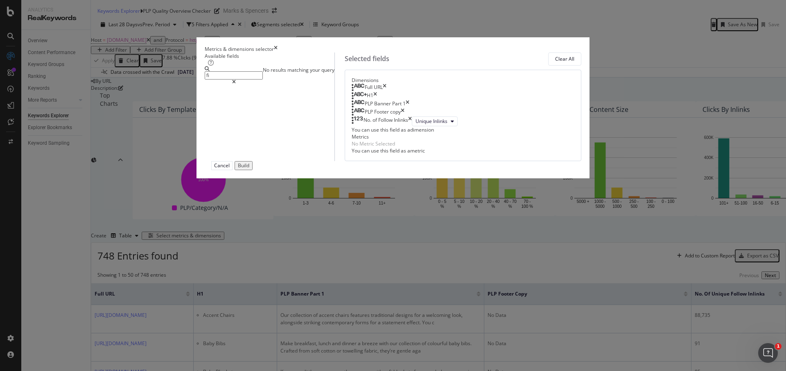
type input "f"
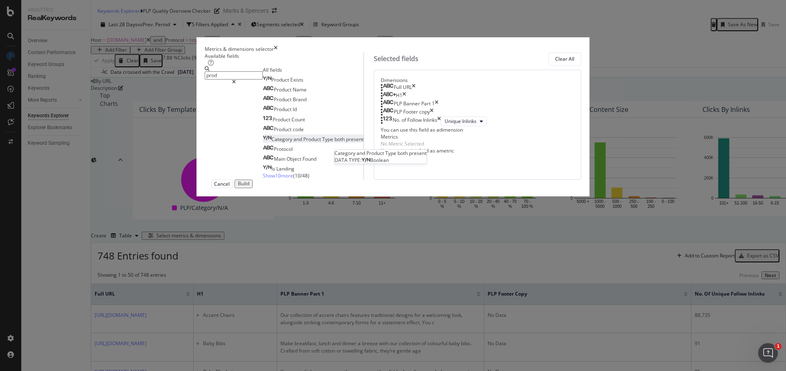
type input "prod"
click at [294, 143] on span "and" at bounding box center [299, 139] width 10 height 7
click at [249, 186] on div "Build" at bounding box center [243, 184] width 11 height 6
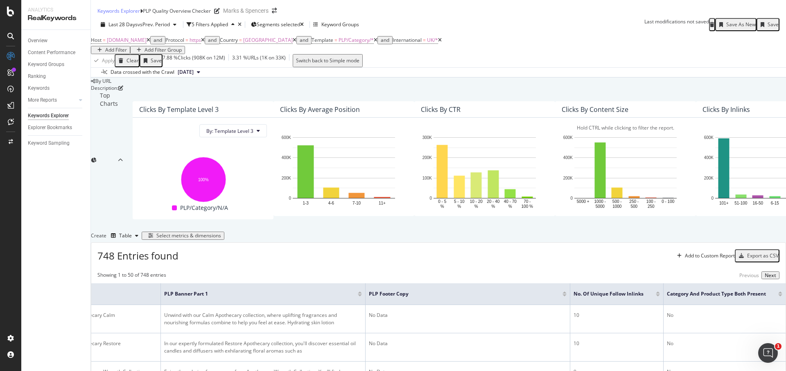
scroll to position [111, 0]
click at [221, 233] on div "Select metrics & dimensions" at bounding box center [188, 236] width 65 height 6
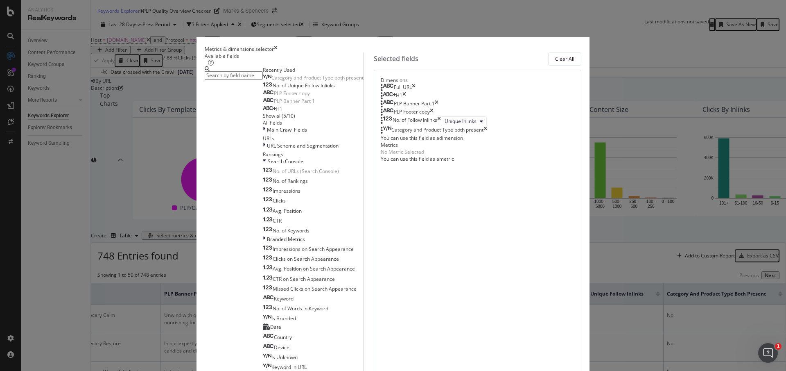
click at [487, 134] on div "Category and Product Type both present" at bounding box center [434, 130] width 106 height 8
click at [487, 134] on icon "times" at bounding box center [486, 130] width 4 height 8
